Goal: Transaction & Acquisition: Purchase product/service

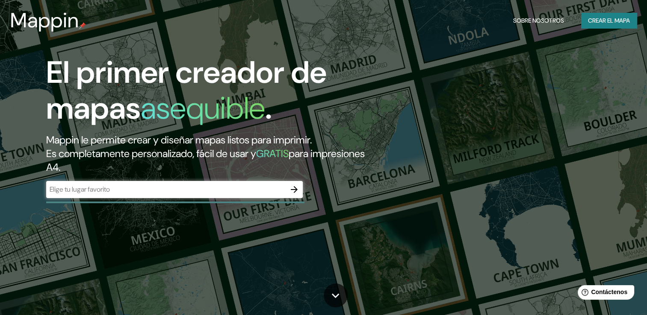
click at [101, 194] on div "​" at bounding box center [174, 189] width 256 height 17
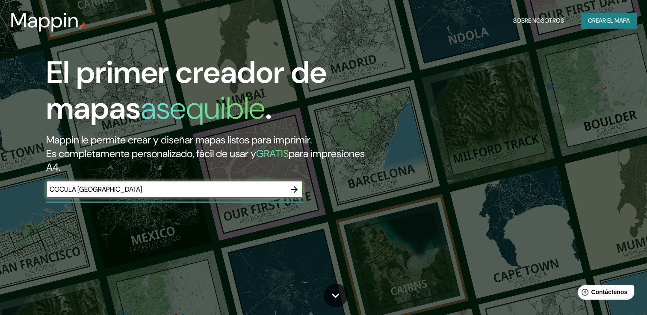
type input "COCULA [GEOGRAPHIC_DATA]"
click at [291, 191] on icon "button" at bounding box center [294, 190] width 10 height 10
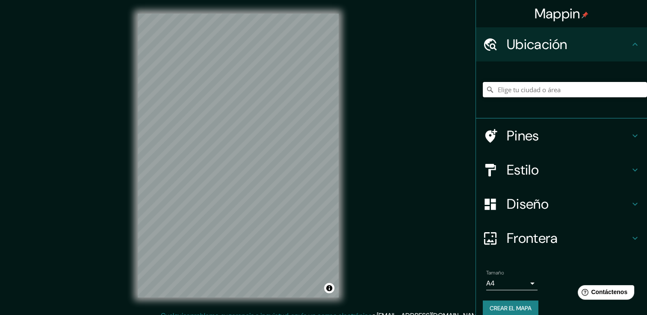
click at [533, 91] on input "Elige tu ciudad o área" at bounding box center [565, 89] width 164 height 15
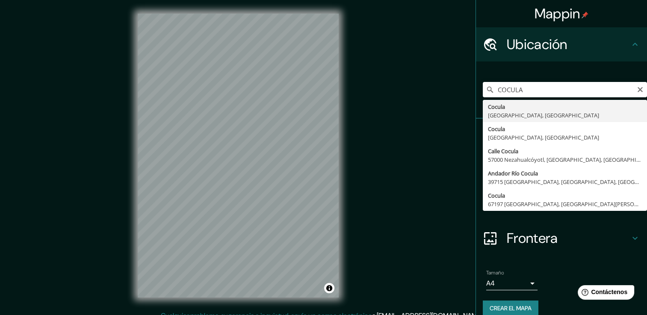
type input "Cocula, [GEOGRAPHIC_DATA], [GEOGRAPHIC_DATA]"
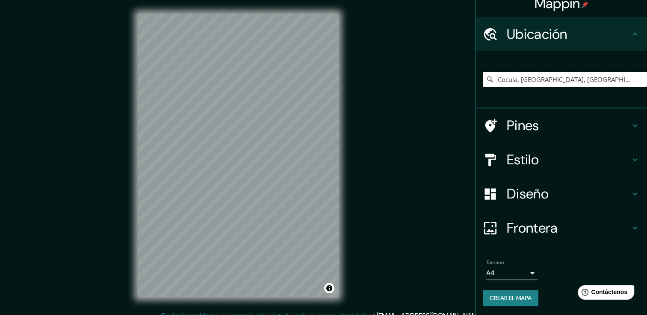
scroll to position [11, 0]
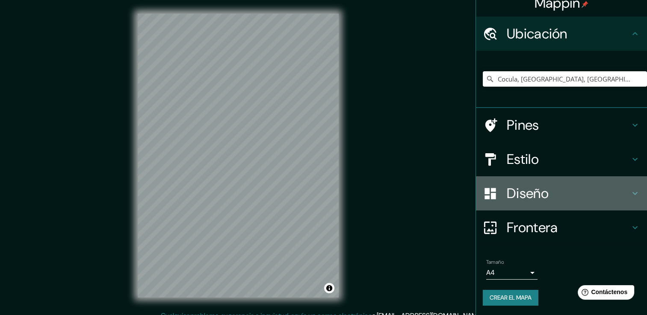
click at [630, 196] on icon at bounding box center [635, 193] width 10 height 10
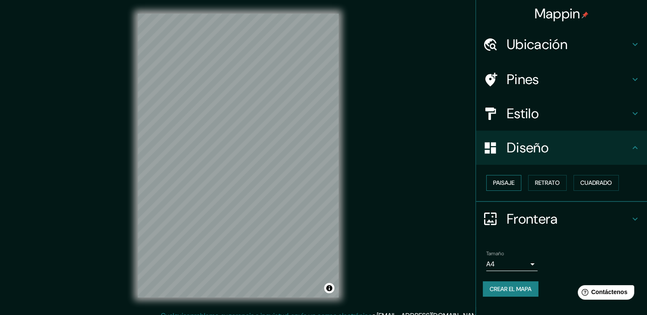
click at [509, 181] on font "Paisaje" at bounding box center [503, 183] width 21 height 11
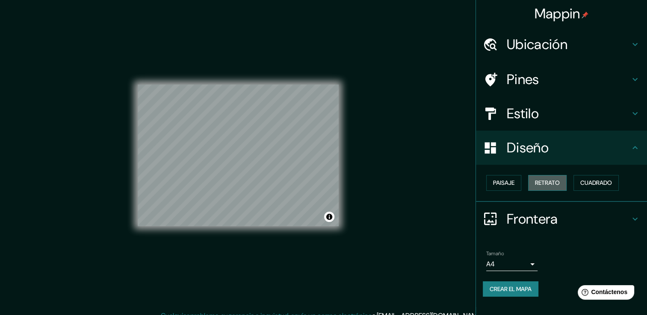
click at [549, 186] on font "Retrato" at bounding box center [547, 183] width 25 height 11
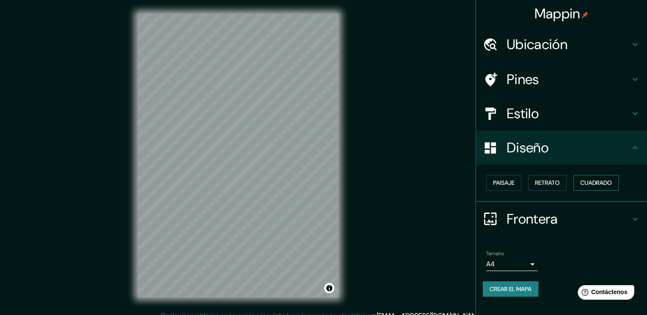
click at [612, 182] on font "Cuadrado" at bounding box center [596, 183] width 32 height 11
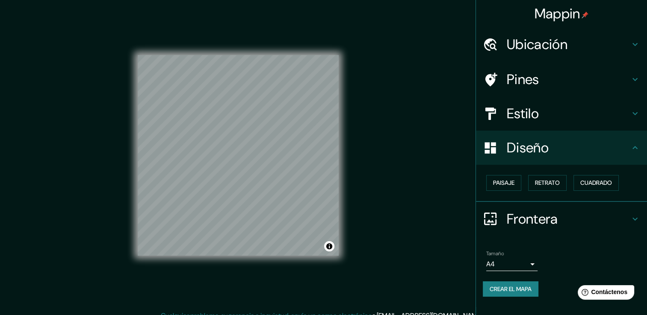
click at [642, 110] on div "Estilo" at bounding box center [561, 114] width 171 height 34
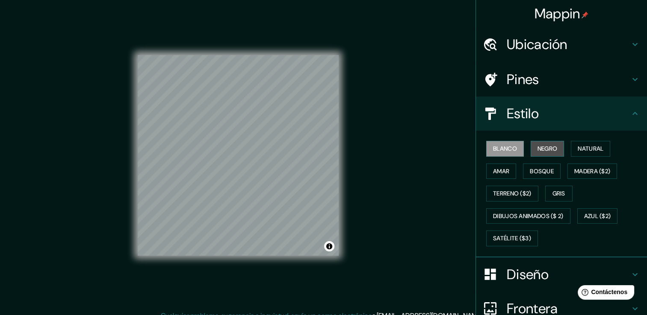
click at [538, 151] on font "Negro" at bounding box center [547, 149] width 20 height 11
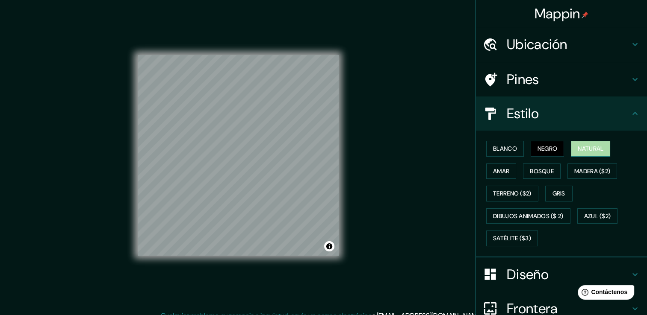
click at [589, 150] on font "Natural" at bounding box center [590, 149] width 26 height 11
click at [518, 192] on font "Terreno ($2)" at bounding box center [512, 193] width 38 height 11
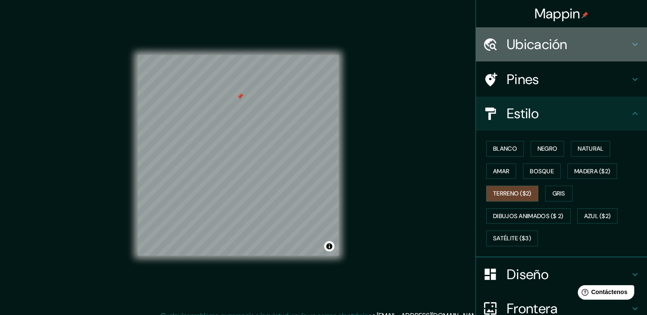
click at [601, 46] on h4 "Ubicación" at bounding box center [567, 44] width 123 height 17
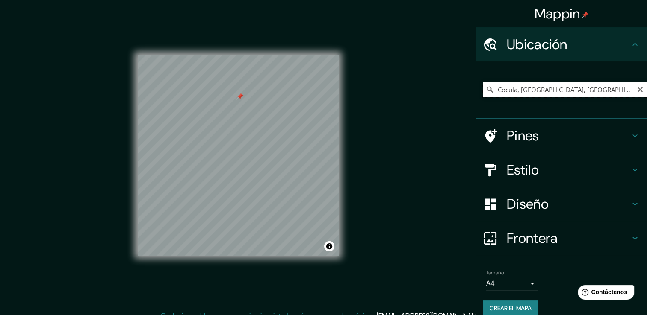
click at [559, 91] on input "Cocula, [GEOGRAPHIC_DATA], [GEOGRAPHIC_DATA]" at bounding box center [565, 89] width 164 height 15
click at [330, 245] on button "Alternar atribución" at bounding box center [329, 246] width 10 height 10
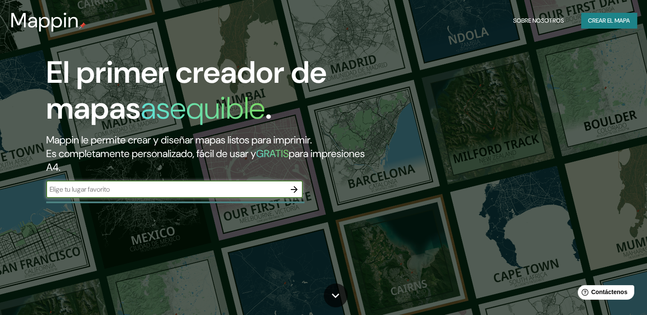
click at [296, 185] on icon "button" at bounding box center [294, 190] width 10 height 10
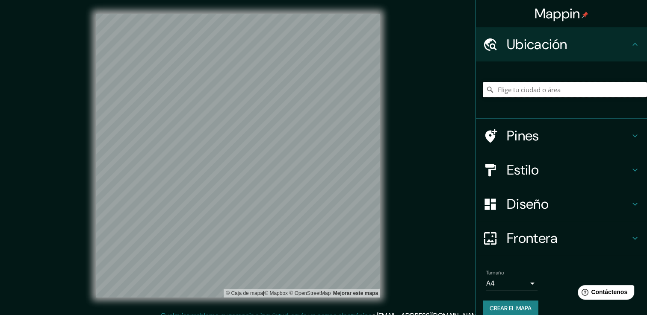
click at [523, 94] on input "Elige tu ciudad o área" at bounding box center [565, 89] width 164 height 15
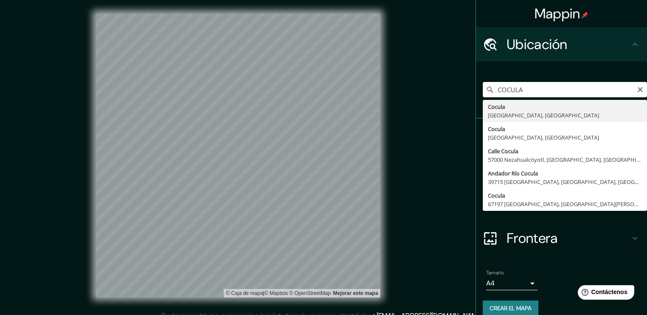
type input "Cocula, [GEOGRAPHIC_DATA], [GEOGRAPHIC_DATA]"
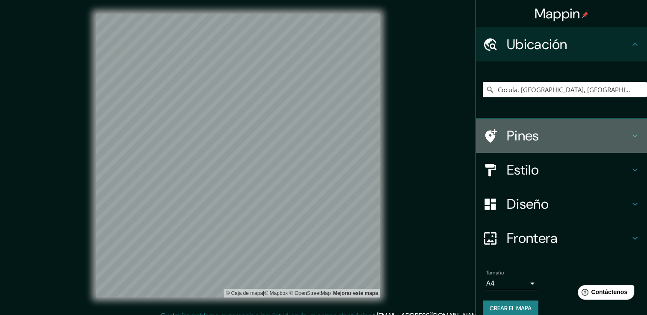
click at [534, 136] on h4 "Pines" at bounding box center [567, 135] width 123 height 17
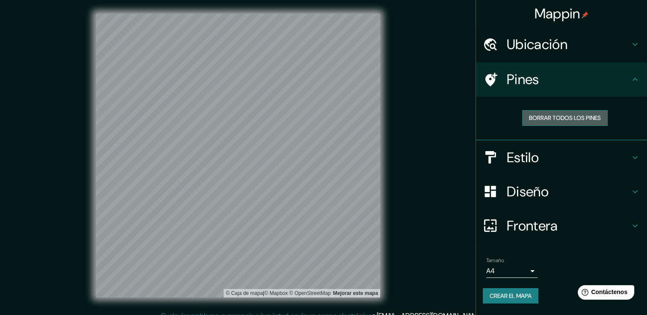
click at [573, 118] on font "Borrar todos los pines" at bounding box center [565, 118] width 72 height 11
click at [528, 155] on h4 "Estilo" at bounding box center [567, 157] width 123 height 17
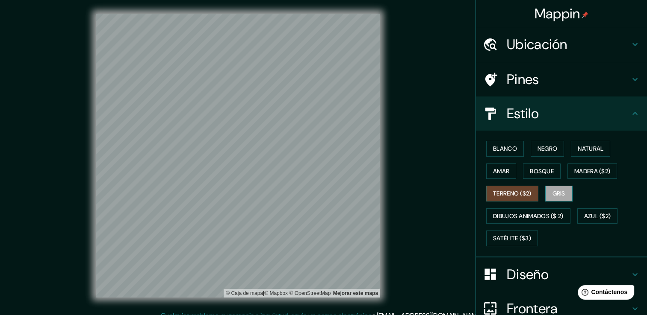
click at [557, 196] on font "Gris" at bounding box center [558, 193] width 13 height 11
click at [514, 189] on font "Terreno ($2)" at bounding box center [512, 193] width 38 height 11
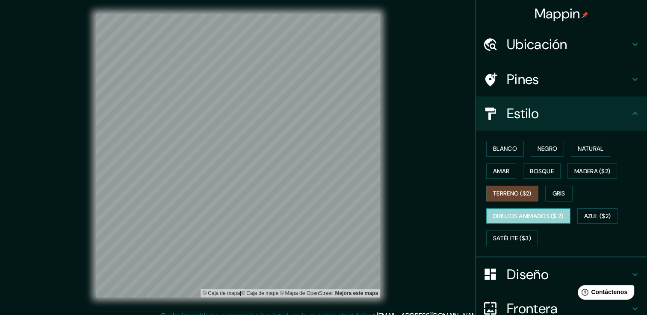
click at [523, 218] on font "Dibujos animados ($ 2)" at bounding box center [528, 216] width 71 height 11
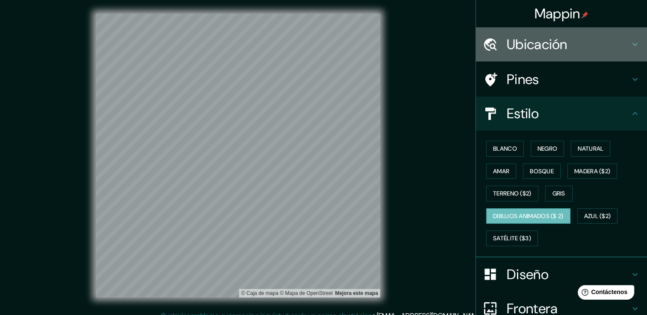
click at [590, 48] on h4 "Ubicación" at bounding box center [567, 44] width 123 height 17
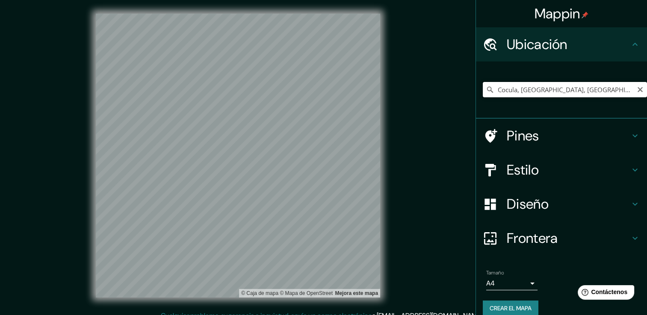
click at [564, 91] on input "Cocula, [GEOGRAPHIC_DATA], [GEOGRAPHIC_DATA]" at bounding box center [565, 89] width 164 height 15
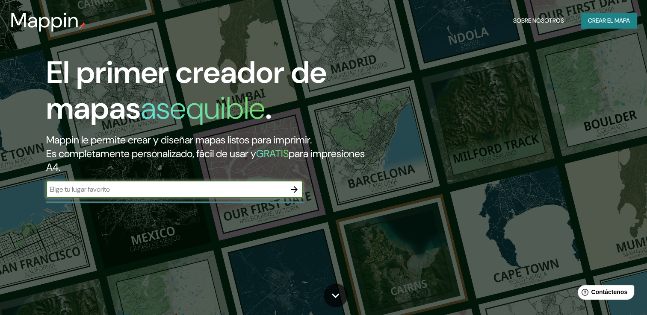
click at [292, 191] on icon "button" at bounding box center [294, 190] width 10 height 10
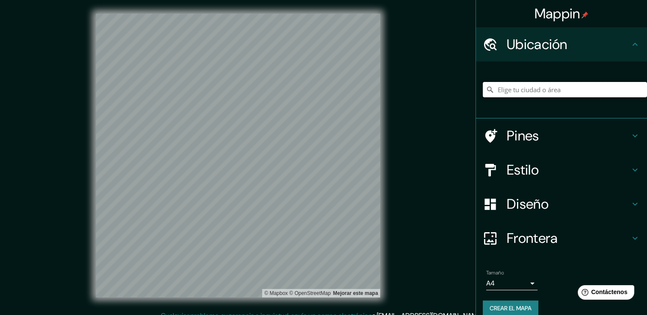
click at [547, 92] on input "Elige tu ciudad o área" at bounding box center [565, 89] width 164 height 15
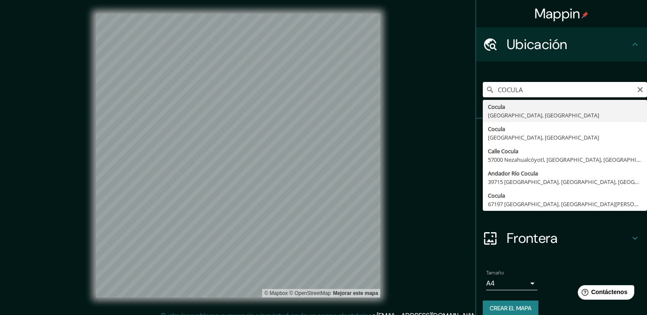
type input "Cocula, [GEOGRAPHIC_DATA], [GEOGRAPHIC_DATA]"
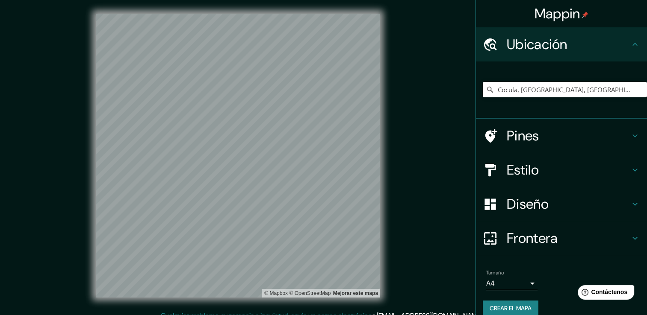
scroll to position [9, 0]
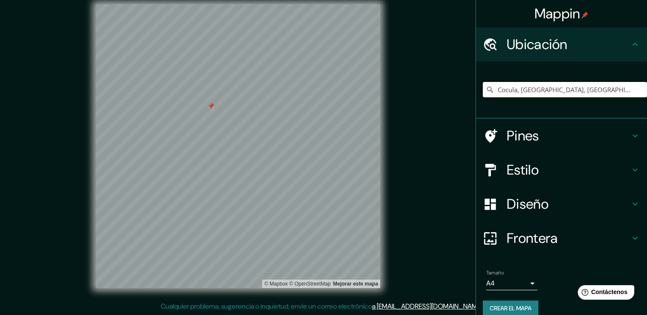
click at [528, 144] on div "Pines" at bounding box center [561, 136] width 171 height 34
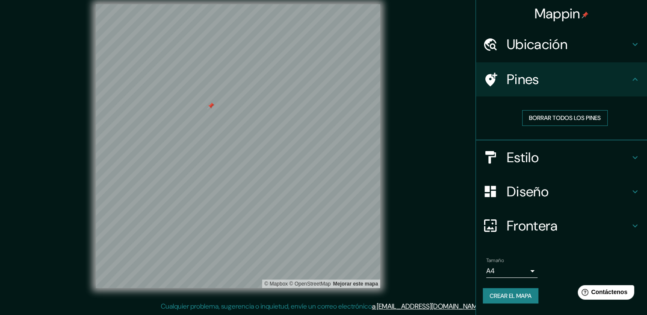
click at [554, 120] on font "Borrar todos los pines" at bounding box center [565, 118] width 72 height 11
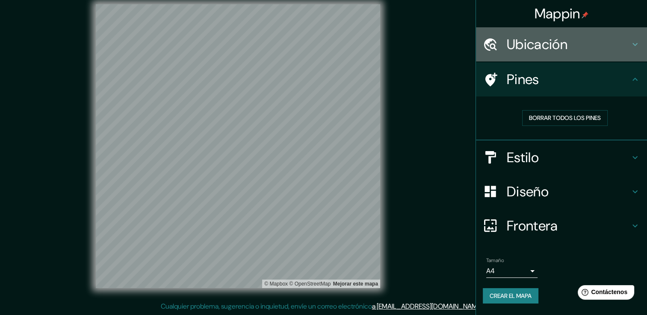
click at [540, 47] on h4 "Ubicación" at bounding box center [567, 44] width 123 height 17
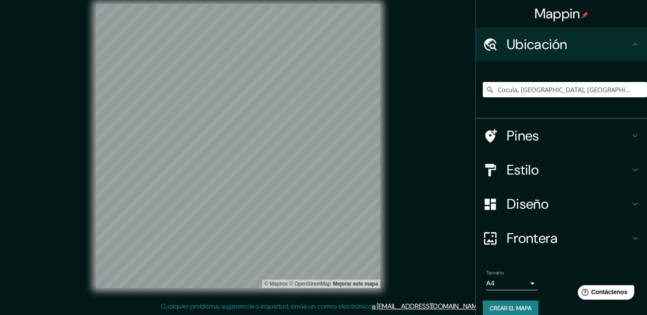
click at [594, 139] on h4 "Pines" at bounding box center [567, 135] width 123 height 17
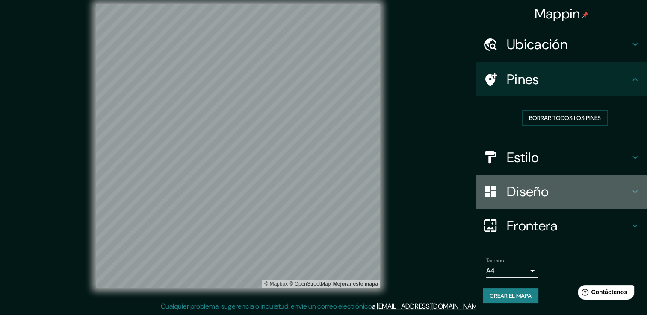
click at [563, 184] on h4 "Diseño" at bounding box center [567, 191] width 123 height 17
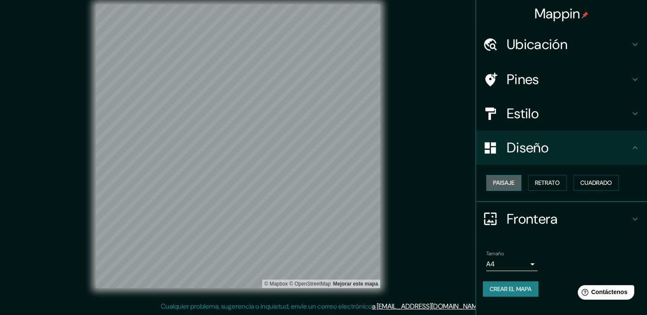
click at [508, 187] on font "Paisaje" at bounding box center [503, 183] width 21 height 11
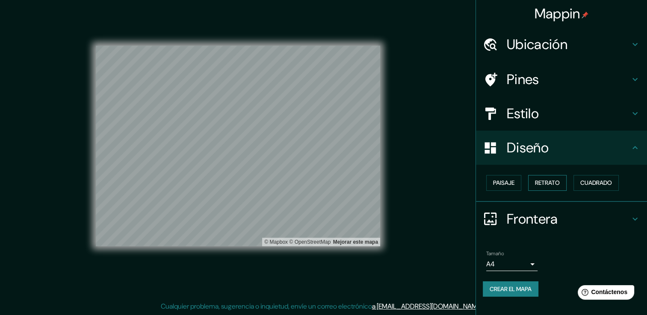
click at [551, 184] on font "Retrato" at bounding box center [547, 183] width 25 height 11
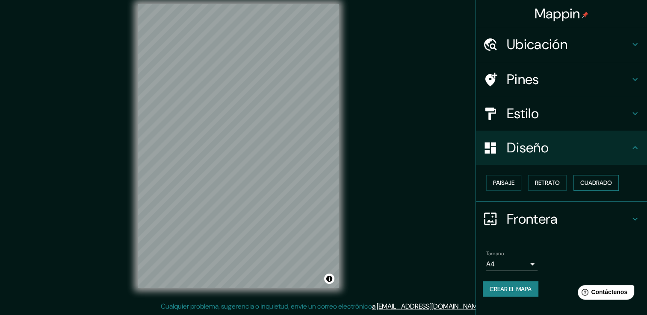
click at [587, 185] on font "Cuadrado" at bounding box center [596, 183] width 32 height 11
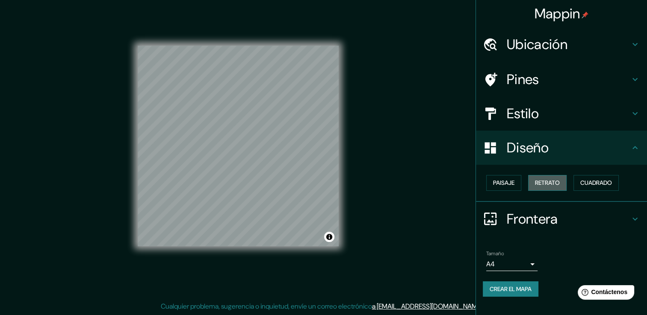
click at [562, 187] on button "Retrato" at bounding box center [547, 183] width 38 height 16
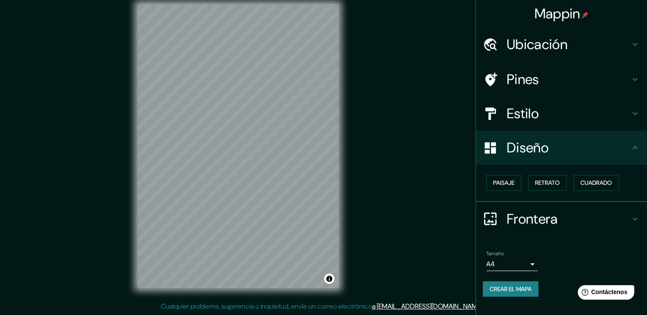
click at [553, 123] on div "Estilo" at bounding box center [561, 114] width 171 height 34
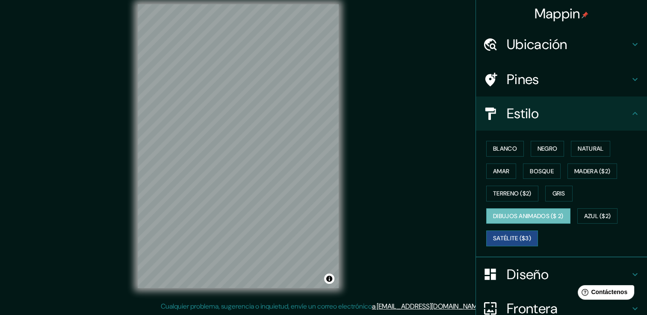
click at [502, 238] on font "Satélite ($3)" at bounding box center [512, 238] width 38 height 11
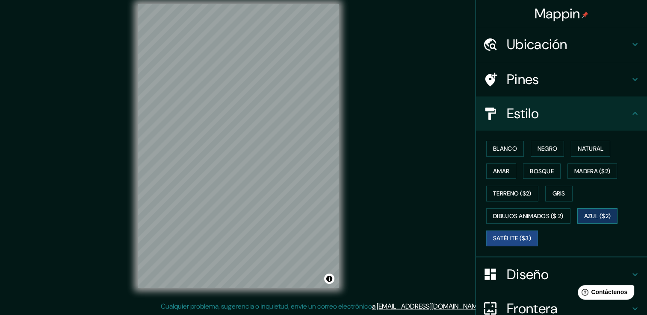
click at [577, 216] on button "Azul ($2)" at bounding box center [597, 217] width 41 height 16
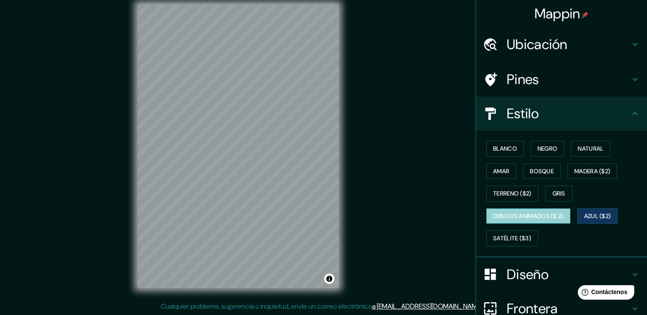
click at [525, 213] on font "Dibujos animados ($ 2)" at bounding box center [528, 216] width 71 height 11
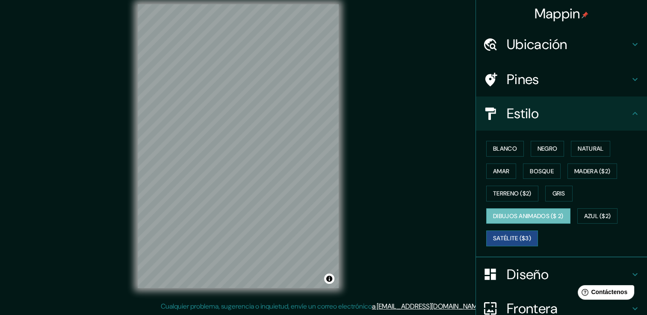
click at [495, 232] on button "Satélite ($3)" at bounding box center [512, 239] width 52 height 16
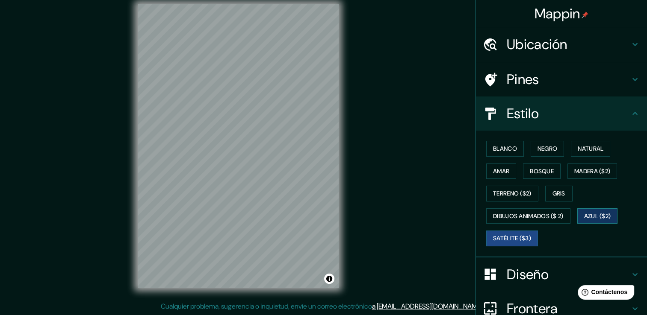
click at [590, 215] on font "Azul ($2)" at bounding box center [597, 216] width 27 height 11
click at [545, 192] on button "Gris" at bounding box center [558, 194] width 27 height 16
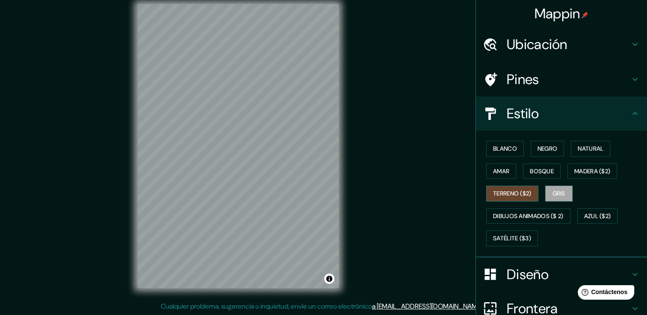
click at [498, 192] on font "Terreno ($2)" at bounding box center [512, 193] width 38 height 11
click at [595, 170] on font "Madera ($2)" at bounding box center [592, 171] width 36 height 11
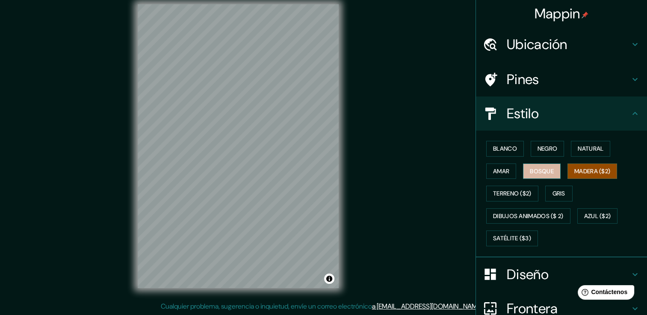
click at [538, 174] on font "Bosque" at bounding box center [542, 171] width 24 height 11
click at [497, 175] on font "Amar" at bounding box center [501, 171] width 16 height 11
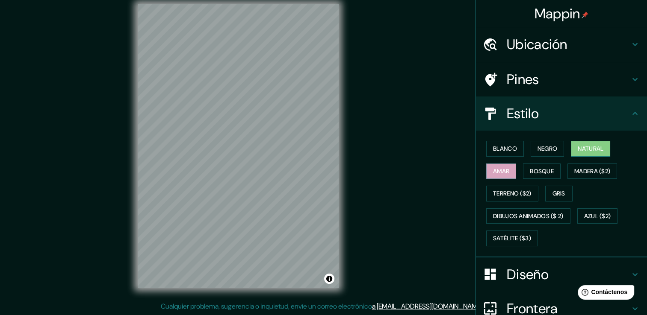
click at [577, 150] on font "Natural" at bounding box center [590, 149] width 26 height 11
click at [497, 172] on font "Amar" at bounding box center [501, 171] width 16 height 11
click at [535, 141] on button "Negro" at bounding box center [547, 149] width 34 height 16
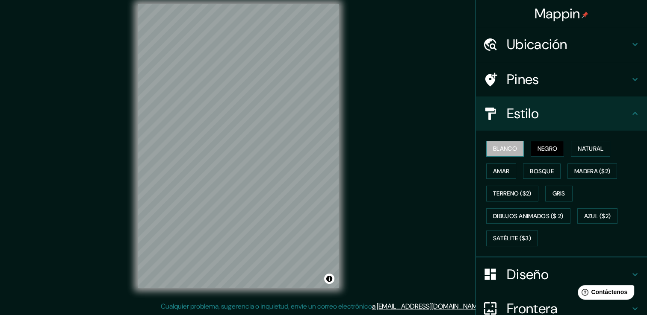
click at [504, 153] on font "Blanco" at bounding box center [505, 149] width 24 height 11
click at [577, 148] on font "Natural" at bounding box center [590, 149] width 26 height 11
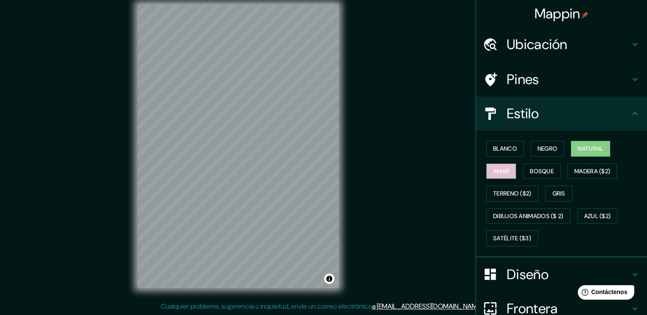
click at [493, 168] on font "Amar" at bounding box center [501, 171] width 16 height 11
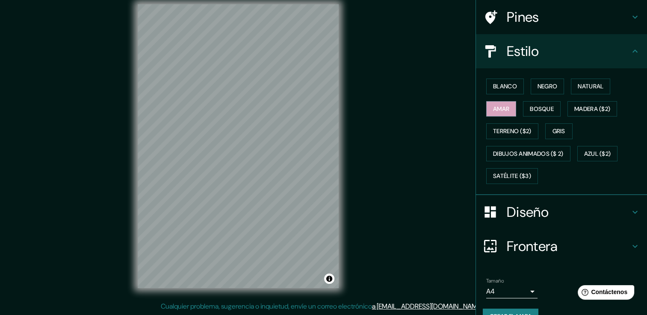
scroll to position [80, 0]
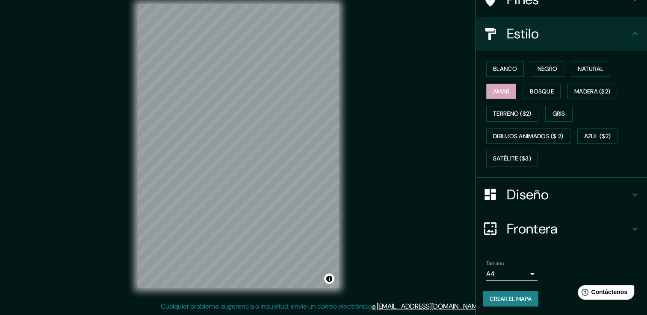
click at [553, 227] on h4 "Frontera" at bounding box center [567, 229] width 123 height 17
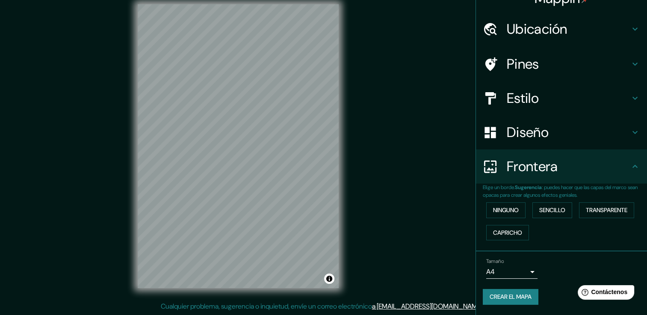
scroll to position [14, 0]
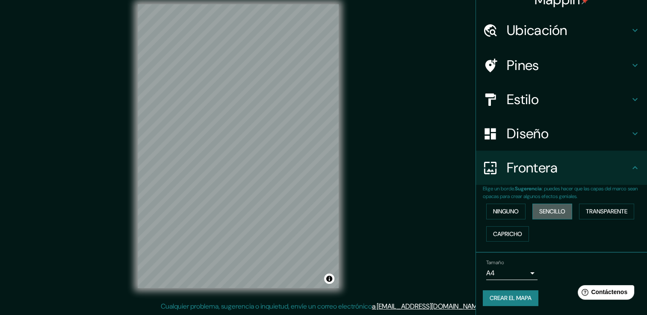
click at [548, 213] on font "Sencillo" at bounding box center [552, 211] width 26 height 11
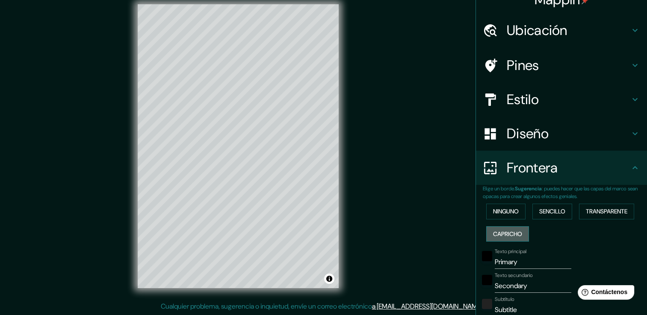
click at [507, 232] on font "Capricho" at bounding box center [507, 234] width 29 height 11
click at [597, 212] on font "Transparente" at bounding box center [605, 211] width 41 height 11
click at [501, 209] on font "Ninguno" at bounding box center [506, 211] width 26 height 11
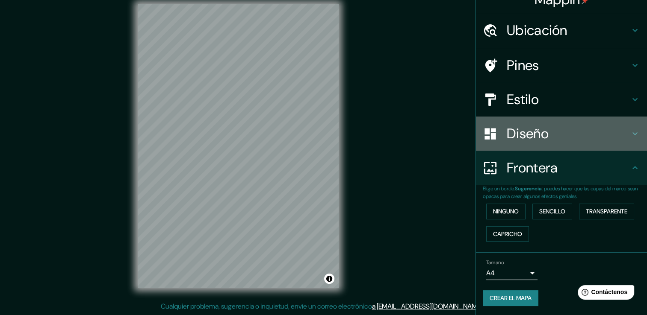
click at [600, 131] on h4 "Diseño" at bounding box center [567, 133] width 123 height 17
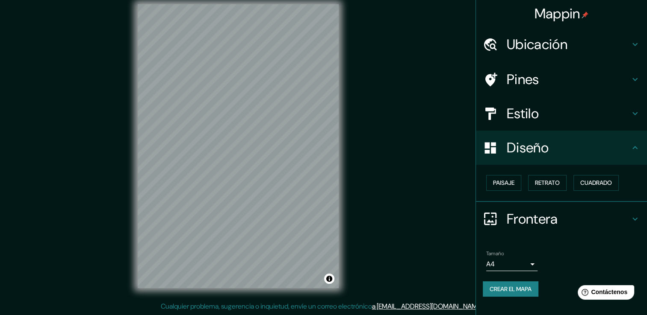
click at [631, 146] on icon at bounding box center [635, 148] width 10 height 10
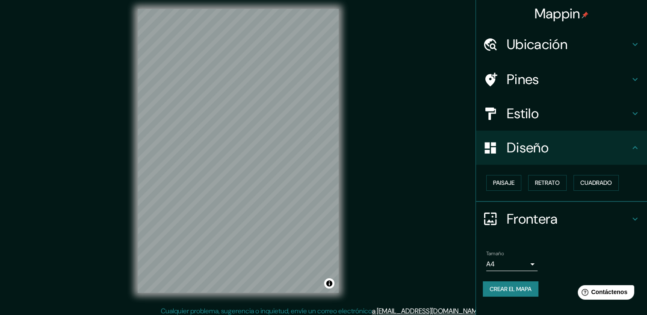
scroll to position [9, 0]
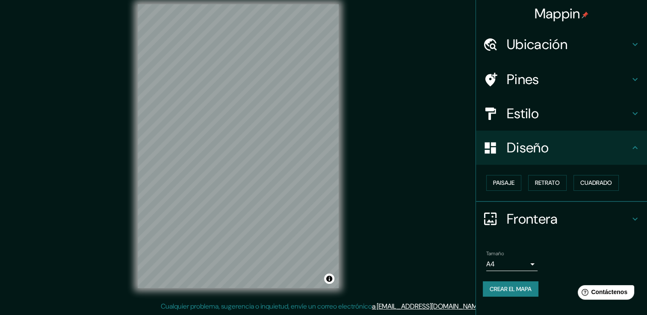
click at [550, 116] on h4 "Estilo" at bounding box center [567, 113] width 123 height 17
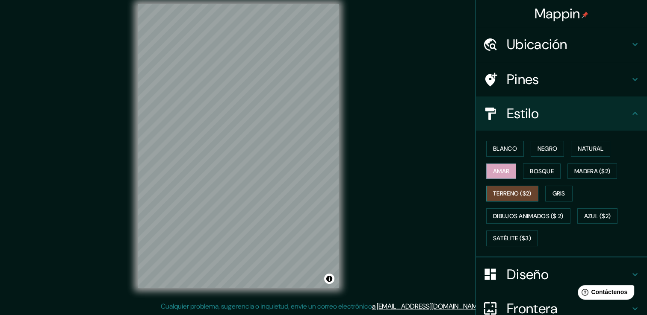
click at [517, 195] on font "Terreno ($2)" at bounding box center [512, 193] width 38 height 11
click at [506, 238] on font "Satélite ($3)" at bounding box center [512, 238] width 38 height 11
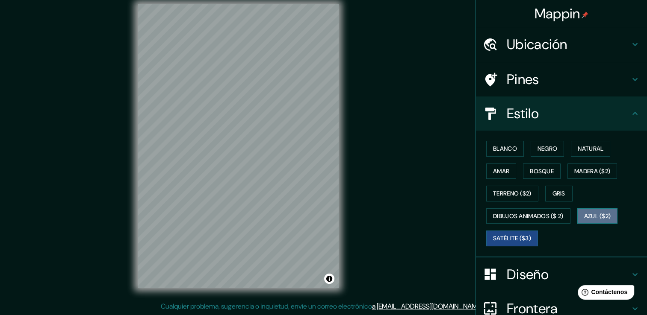
click at [591, 212] on font "Azul ($2)" at bounding box center [597, 216] width 27 height 11
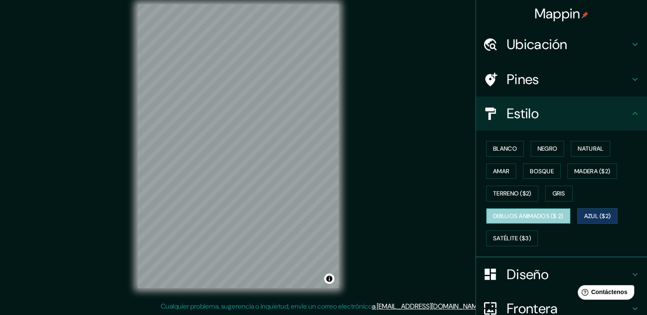
click at [527, 216] on font "Dibujos animados ($ 2)" at bounding box center [528, 216] width 71 height 11
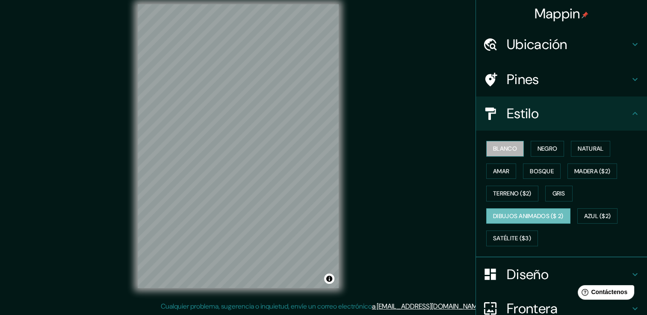
click at [493, 151] on font "Blanco" at bounding box center [505, 149] width 24 height 11
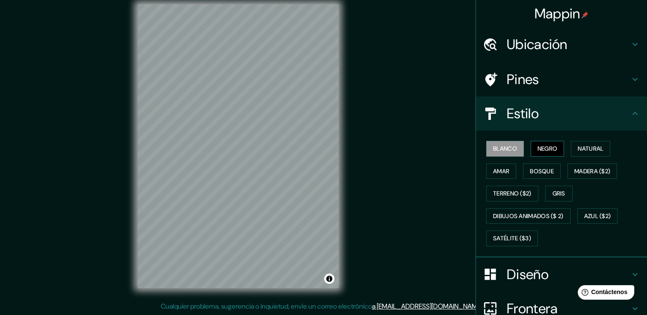
click at [544, 149] on font "Negro" at bounding box center [547, 149] width 20 height 11
click at [586, 147] on font "Natural" at bounding box center [590, 149] width 26 height 11
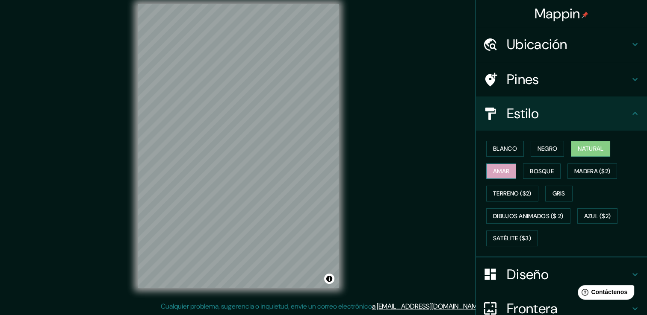
click at [495, 171] on font "Amar" at bounding box center [501, 171] width 16 height 11
click at [523, 169] on button "Bosque" at bounding box center [542, 172] width 38 height 16
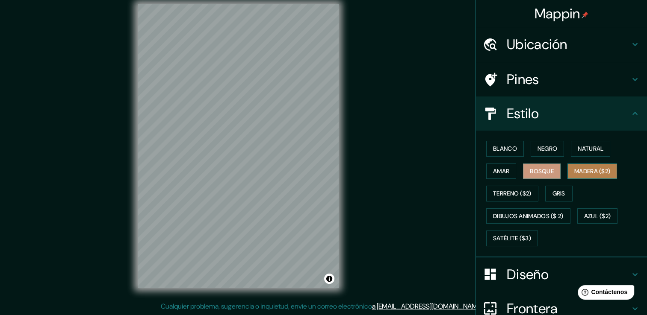
click at [574, 172] on font "Madera ($2)" at bounding box center [592, 171] width 36 height 11
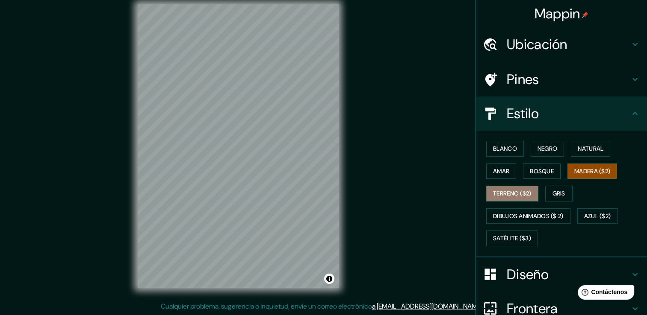
click at [511, 196] on font "Terreno ($2)" at bounding box center [512, 193] width 38 height 11
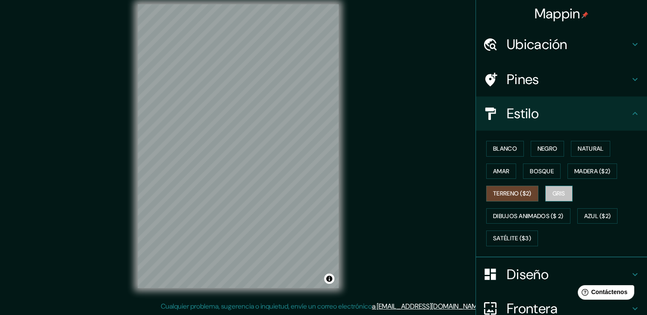
click at [545, 194] on button "Gris" at bounding box center [558, 194] width 27 height 16
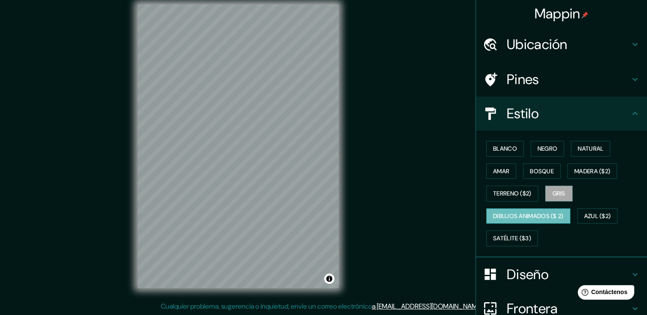
click at [509, 213] on font "Dibujos animados ($ 2)" at bounding box center [528, 216] width 71 height 11
click at [598, 211] on font "Azul ($2)" at bounding box center [597, 216] width 27 height 11
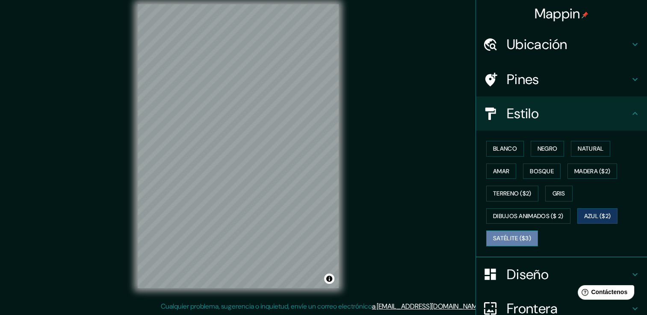
click at [520, 232] on button "Satélite ($3)" at bounding box center [512, 239] width 52 height 16
